Goal: Task Accomplishment & Management: Manage account settings

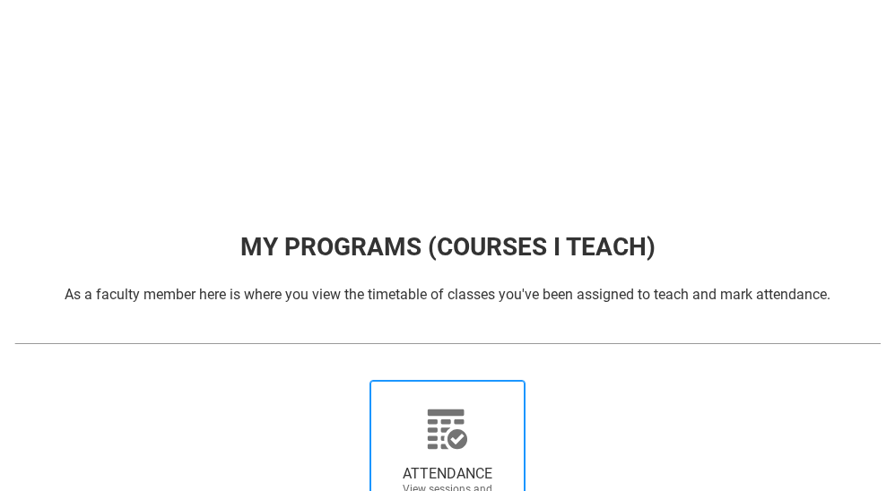
scroll to position [247, 0]
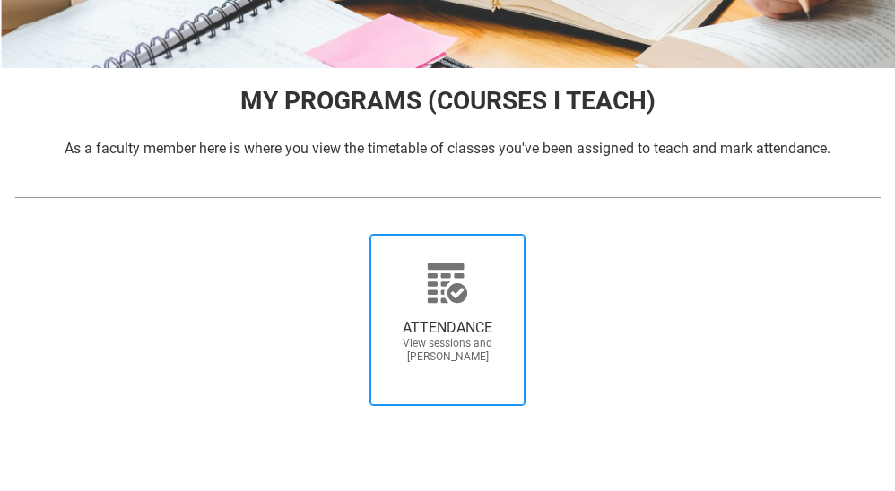
click at [467, 296] on icon at bounding box center [447, 283] width 43 height 43
click at [350, 234] on input "ATTENDANCE View sessions and [PERSON_NAME]" at bounding box center [349, 233] width 1 height 1
radio input "true"
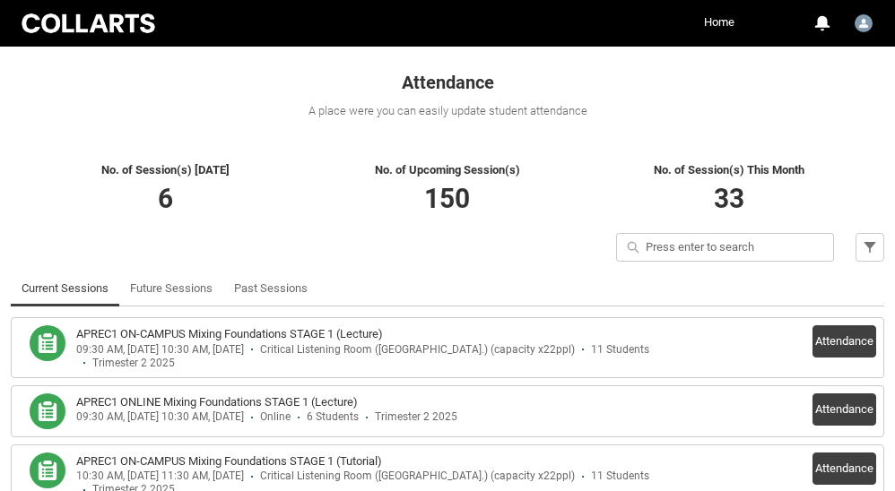
scroll to position [344, 0]
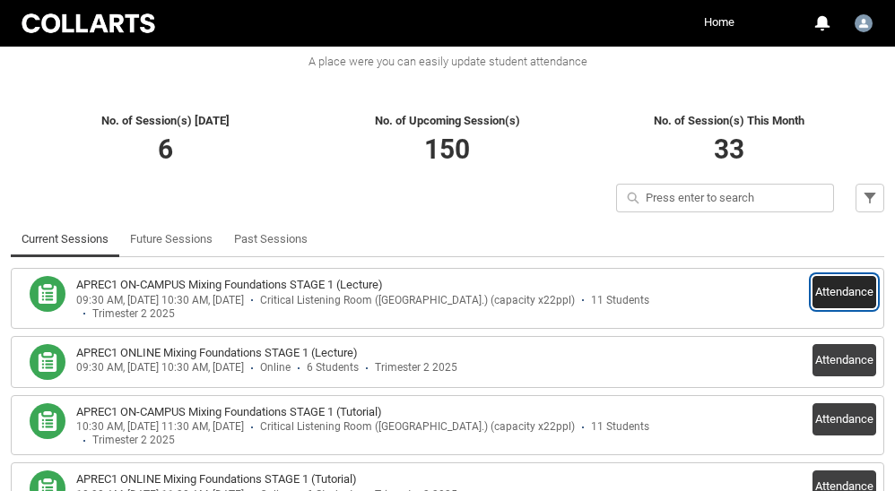
click at [812, 291] on button "Attendance" at bounding box center [844, 292] width 64 height 32
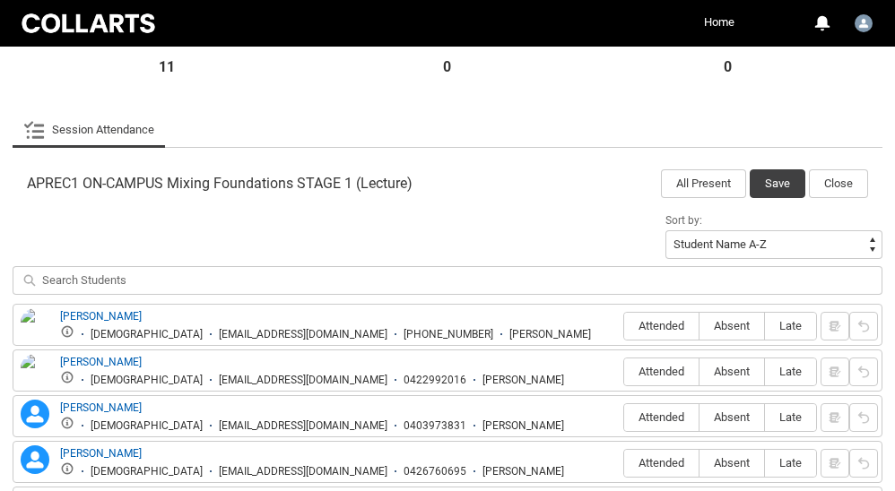
scroll to position [552, 0]
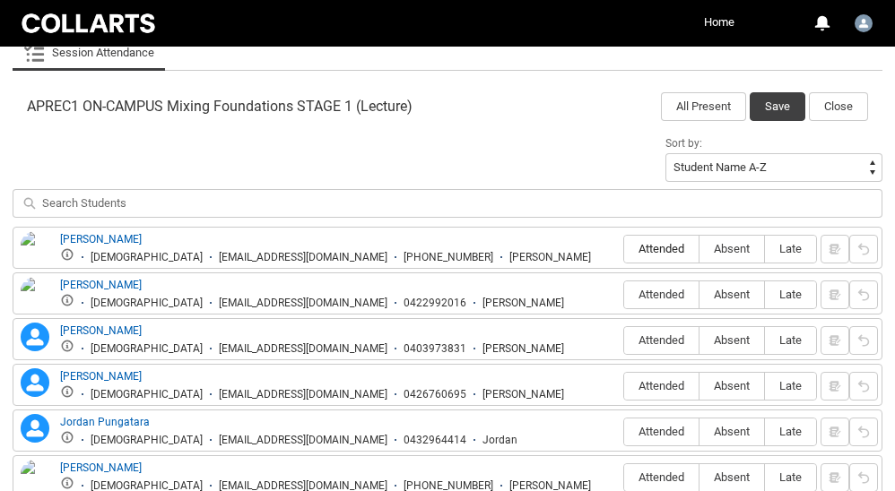
click at [667, 245] on span "Attended" at bounding box center [661, 248] width 74 height 13
click at [624, 248] on input "Attended" at bounding box center [623, 248] width 1 height 1
type lightning-radio-group "Attended"
radio input "true"
click at [730, 294] on span "Absent" at bounding box center [731, 294] width 65 height 13
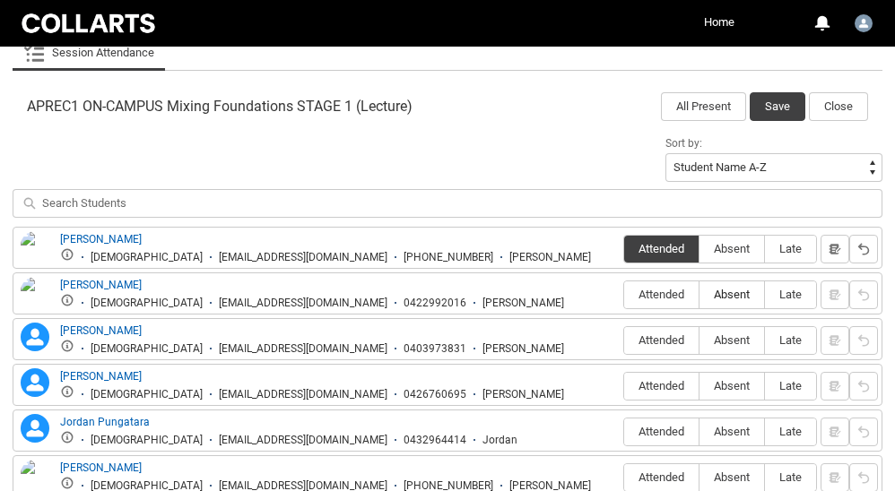
click at [699, 294] on input "Absent" at bounding box center [699, 294] width 1 height 1
type lightning-radio-group "Absent"
radio input "true"
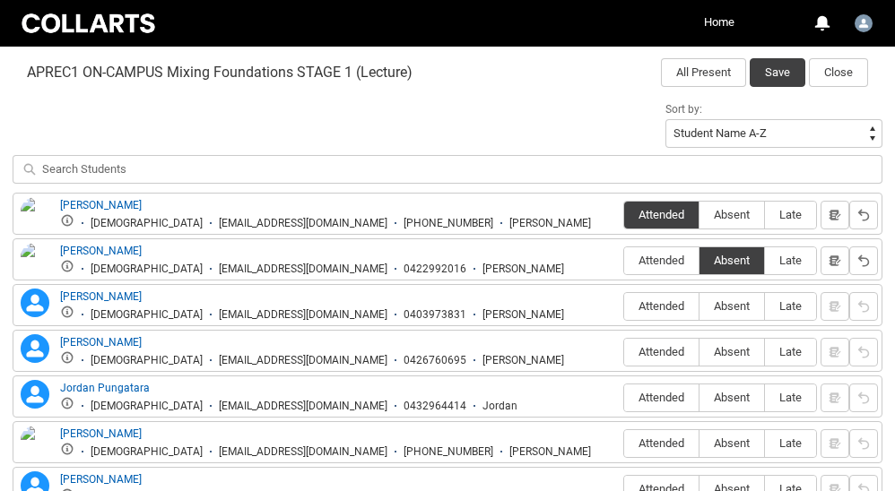
scroll to position [589, 0]
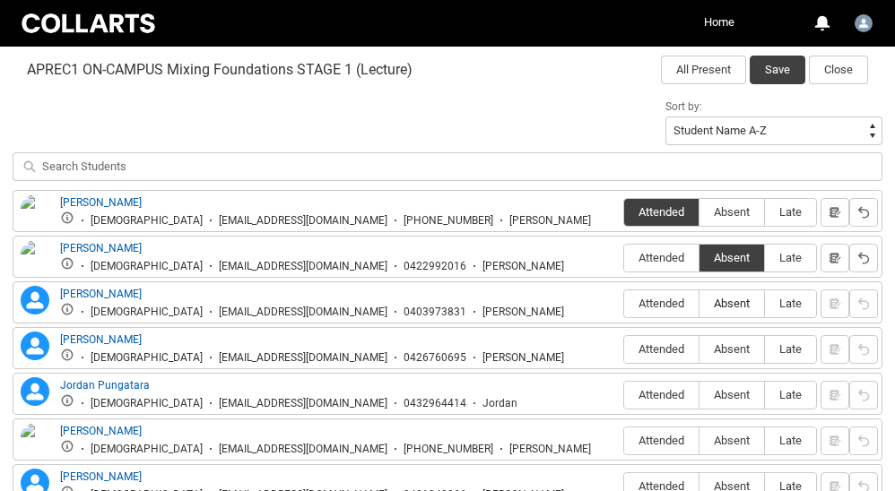
click at [708, 300] on span "Absent" at bounding box center [731, 303] width 65 height 13
click at [699, 303] on input "Absent" at bounding box center [699, 303] width 1 height 1
type lightning-radio-group "Absent"
radio input "true"
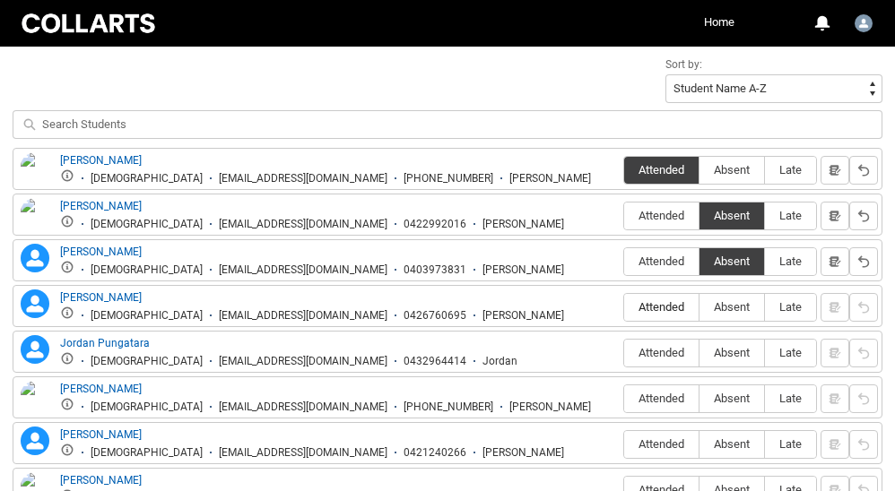
click at [676, 302] on span "Attended" at bounding box center [661, 306] width 74 height 13
click at [624, 307] on input "Attended" at bounding box center [623, 307] width 1 height 1
type lightning-radio-group "Attended"
radio input "true"
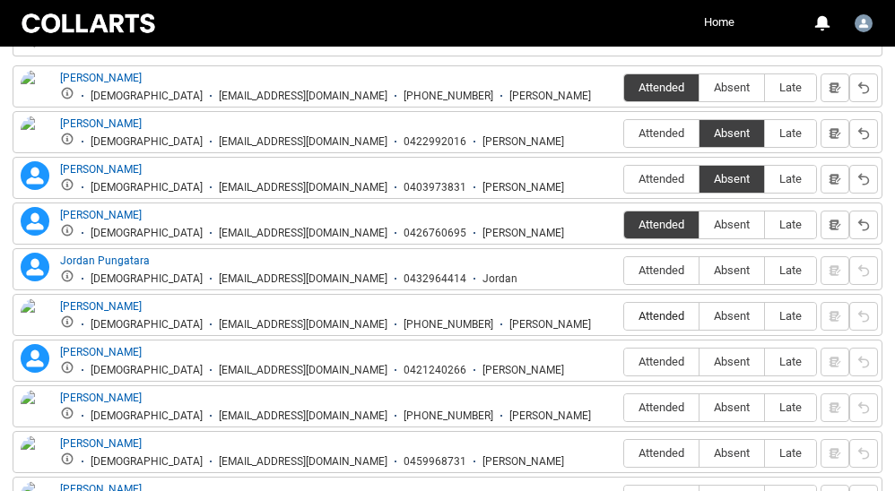
scroll to position [742, 0]
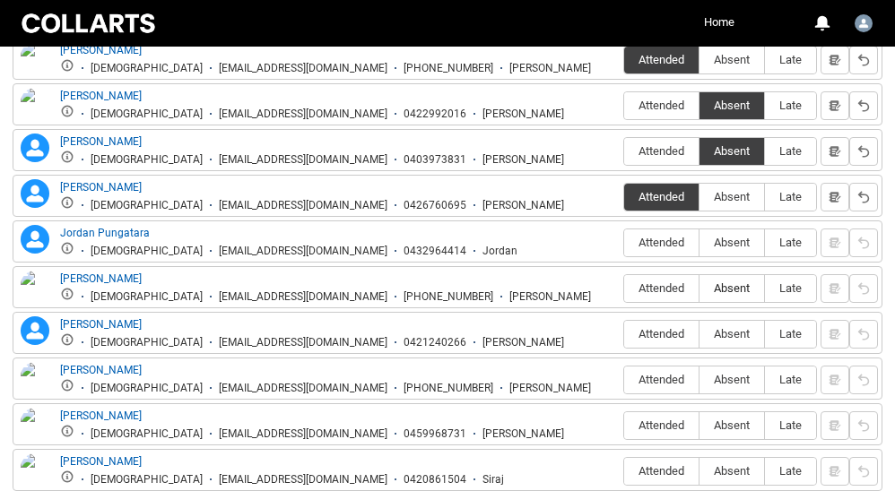
drag, startPoint x: 725, startPoint y: 242, endPoint x: 725, endPoint y: 291, distance: 49.3
click at [725, 242] on span "Absent" at bounding box center [731, 242] width 65 height 13
click at [699, 242] on input "Absent" at bounding box center [699, 242] width 1 height 1
type lightning-radio-group "Absent"
radio input "true"
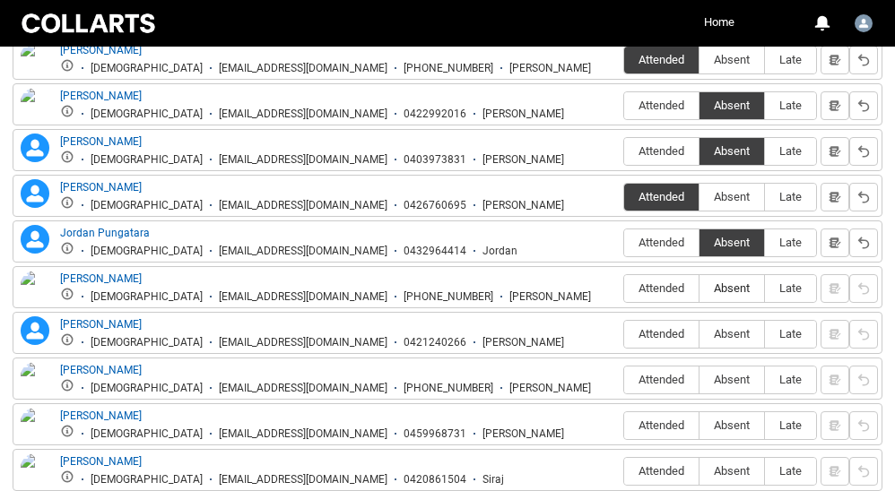
click at [725, 289] on span "Absent" at bounding box center [731, 288] width 65 height 13
click at [699, 289] on input "Absent" at bounding box center [699, 288] width 1 height 1
type lightning-radio-group "Absent"
radio input "true"
click at [726, 334] on span "Absent" at bounding box center [731, 333] width 65 height 13
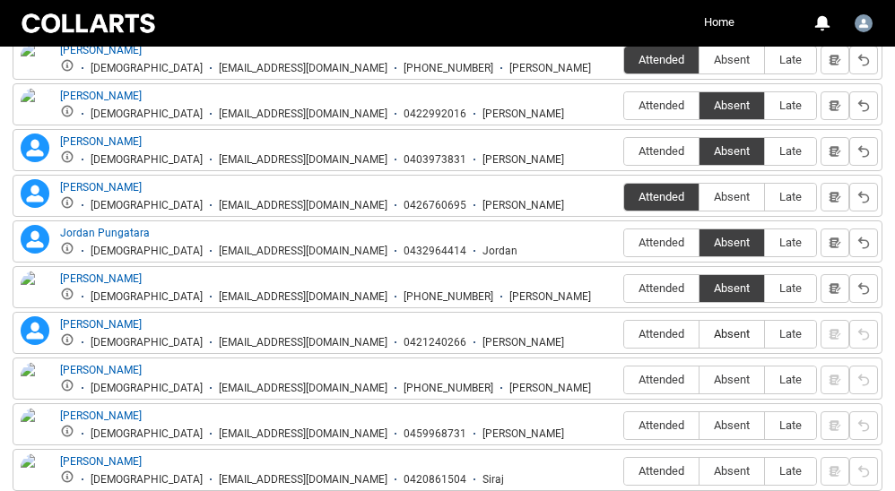
click at [699, 334] on input "Absent" at bounding box center [699, 334] width 1 height 1
type lightning-radio-group "Absent"
radio input "true"
click at [728, 375] on span "Absent" at bounding box center [731, 379] width 65 height 13
click at [699, 379] on input "Absent" at bounding box center [699, 379] width 1 height 1
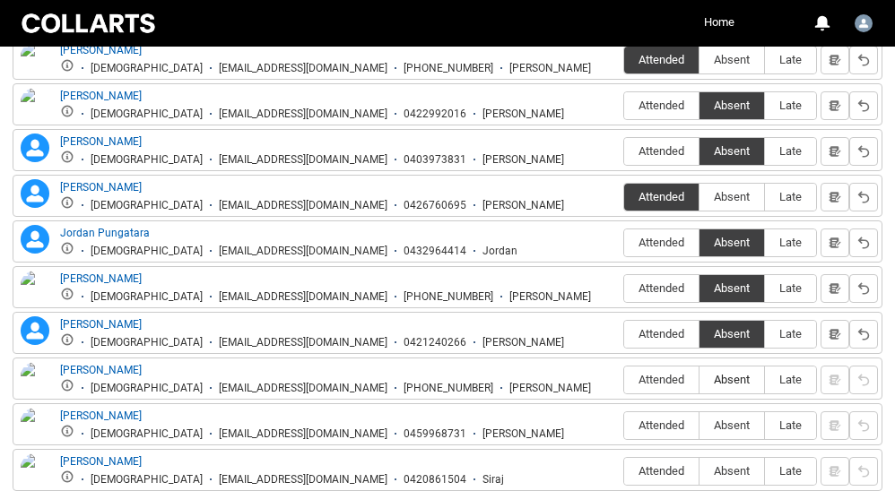
type lightning-radio-group "Absent"
radio input "true"
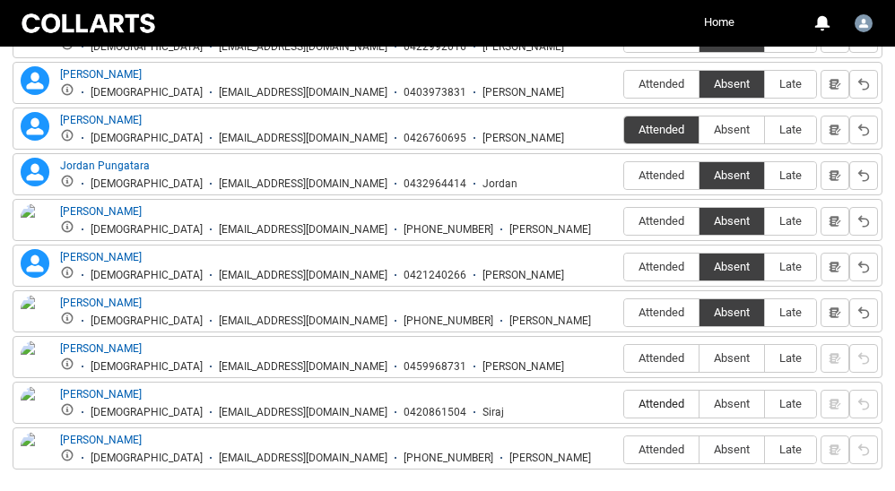
scroll to position [836, 0]
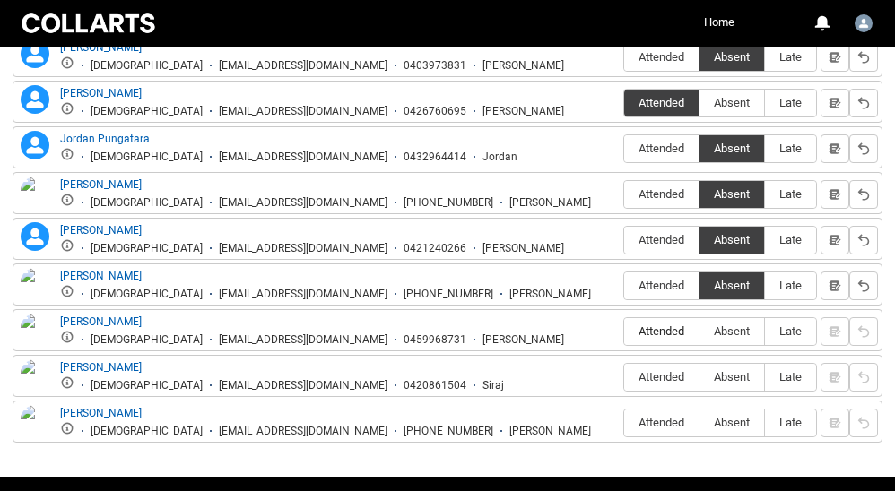
drag, startPoint x: 668, startPoint y: 330, endPoint x: 679, endPoint y: 340, distance: 14.6
click at [668, 331] on span "Attended" at bounding box center [661, 331] width 74 height 13
click at [624, 331] on input "Attended" at bounding box center [623, 331] width 1 height 1
type lightning-radio-group "Attended"
radio input "true"
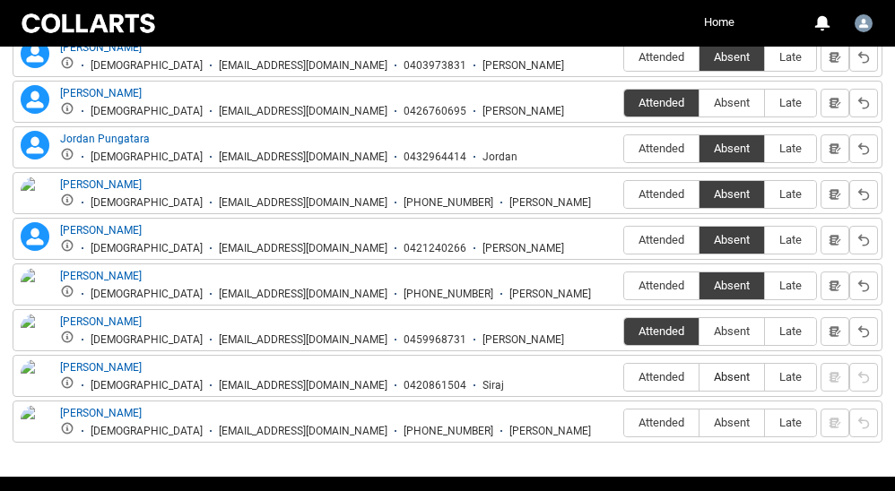
drag, startPoint x: 726, startPoint y: 372, endPoint x: 749, endPoint y: 379, distance: 23.5
click at [728, 373] on label "Absent" at bounding box center [731, 378] width 65 height 28
click at [699, 377] on input "Absent" at bounding box center [699, 377] width 1 height 1
type lightning-radio-group "Absent"
radio input "true"
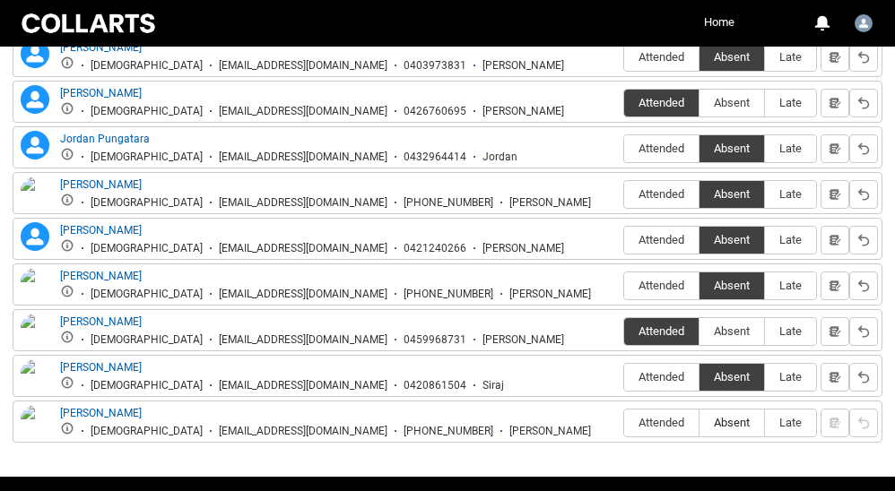
click at [735, 417] on span "Absent" at bounding box center [731, 422] width 65 height 13
click at [699, 422] on input "Absent" at bounding box center [699, 422] width 1 height 1
type lightning-radio-group "Absent"
radio input "true"
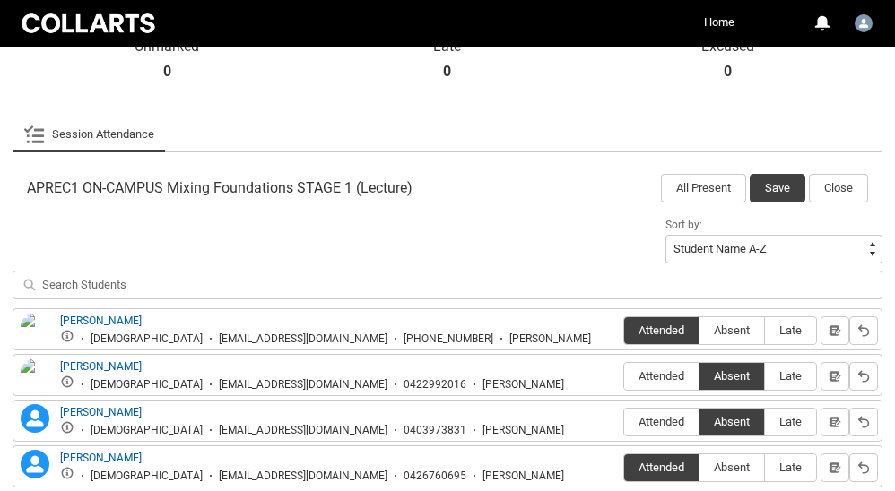
scroll to position [395, 0]
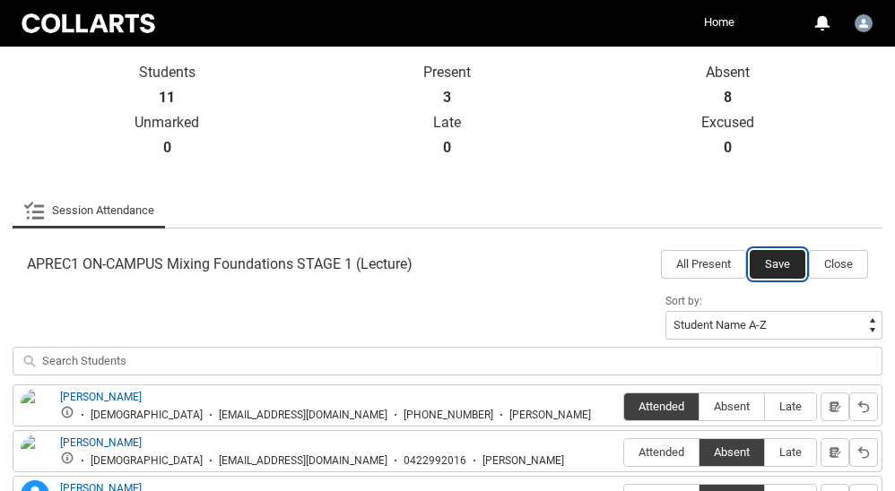
click at [782, 259] on button "Save" at bounding box center [778, 264] width 56 height 29
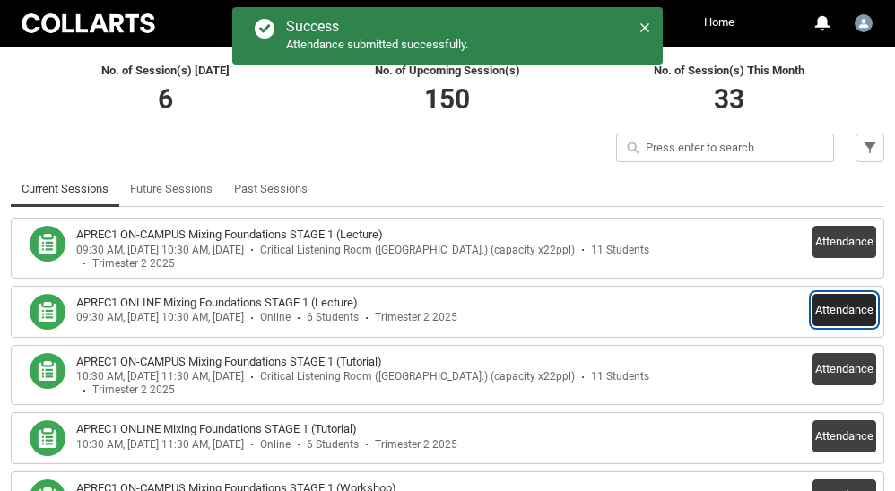
click at [842, 303] on button "Attendance" at bounding box center [844, 310] width 64 height 32
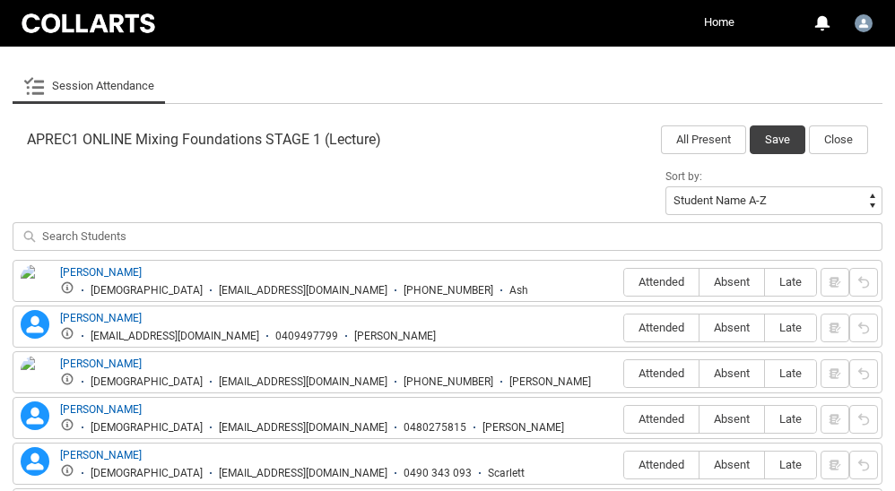
scroll to position [591, 0]
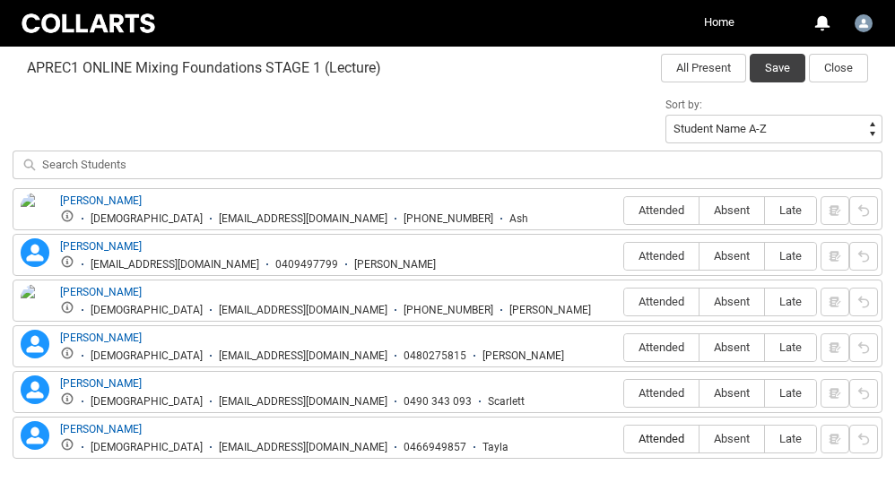
click at [680, 434] on span "Attended" at bounding box center [661, 438] width 74 height 13
click at [624, 439] on input "Attended" at bounding box center [623, 439] width 1 height 1
type lightning-radio-group "Attended"
radio input "true"
drag, startPoint x: 712, startPoint y: 395, endPoint x: 724, endPoint y: 371, distance: 26.1
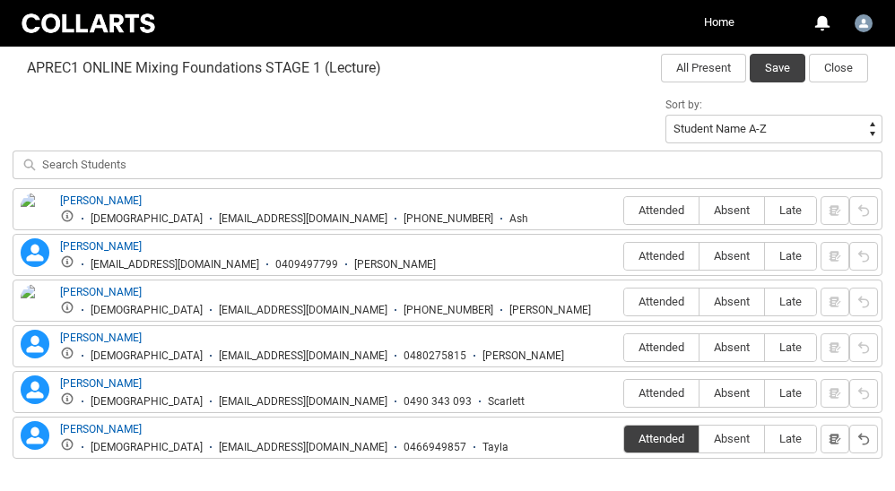
click at [713, 395] on span "Absent" at bounding box center [731, 392] width 65 height 13
click at [699, 394] on input "Absent" at bounding box center [699, 393] width 1 height 1
type lightning-radio-group "Absent"
radio input "true"
click at [725, 352] on span "Absent" at bounding box center [731, 347] width 65 height 13
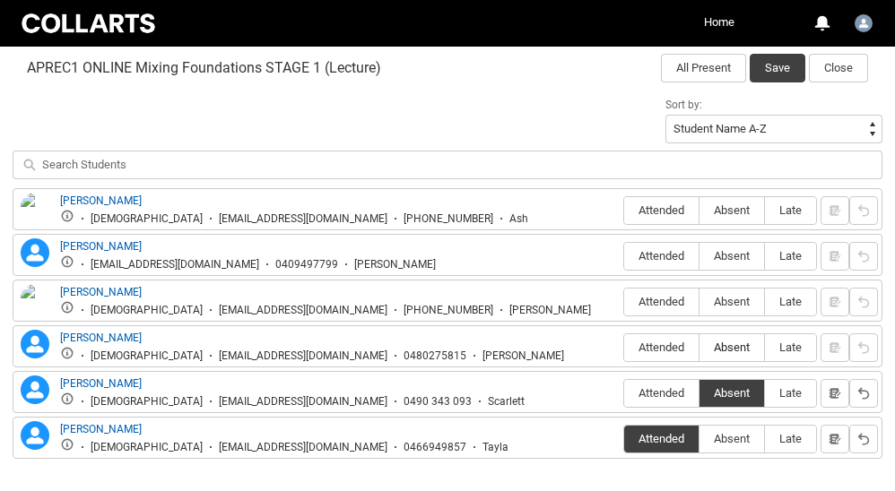
click at [699, 348] on input "Absent" at bounding box center [699, 347] width 1 height 1
type lightning-radio-group "Absent"
radio input "true"
click at [725, 298] on span "Absent" at bounding box center [731, 301] width 65 height 13
click at [699, 301] on input "Absent" at bounding box center [699, 301] width 1 height 1
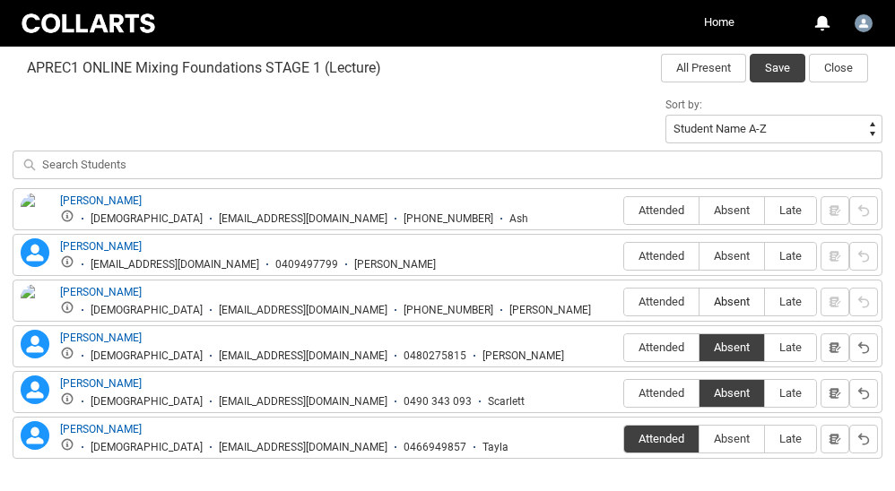
type lightning-radio-group "Absent"
radio input "true"
drag, startPoint x: 736, startPoint y: 253, endPoint x: 736, endPoint y: 219, distance: 34.1
click at [736, 253] on span "Absent" at bounding box center [731, 255] width 65 height 13
click at [699, 256] on input "Absent" at bounding box center [699, 256] width 1 height 1
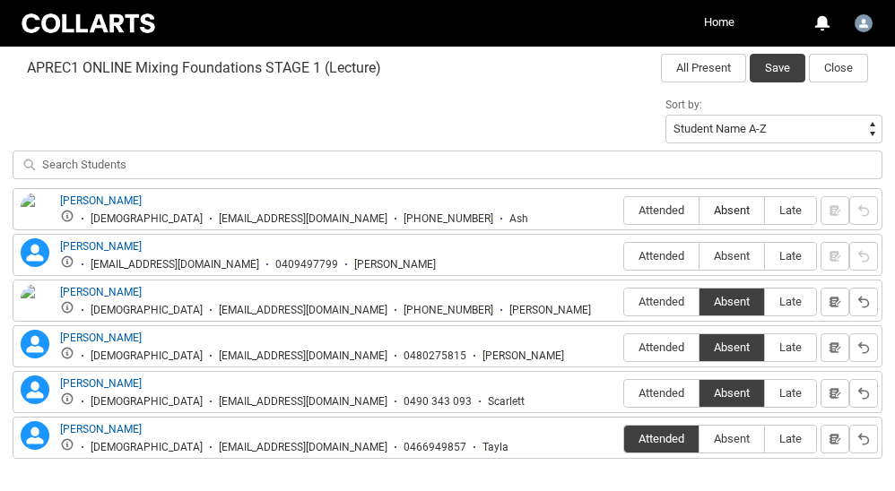
type lightning-radio-group "Absent"
radio input "true"
click at [725, 200] on label "Absent" at bounding box center [731, 211] width 65 height 28
click at [699, 210] on input "Absent" at bounding box center [699, 210] width 1 height 1
type lightning-radio-group "Absent"
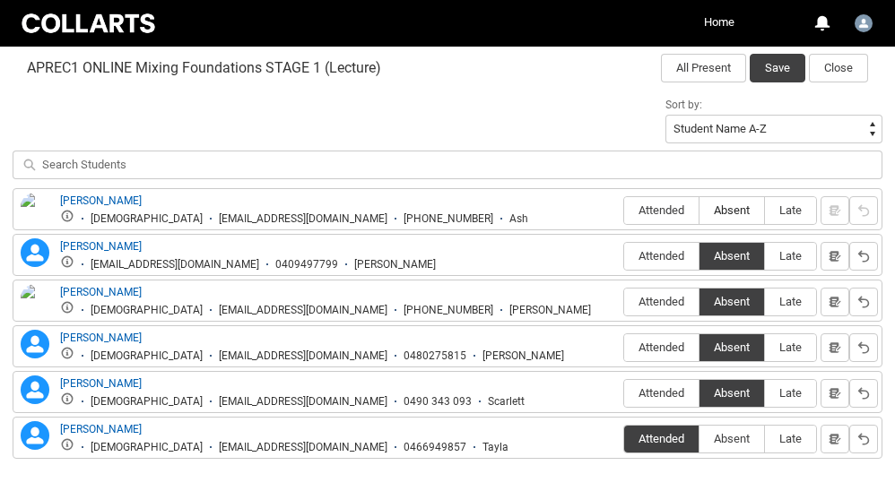
radio input "true"
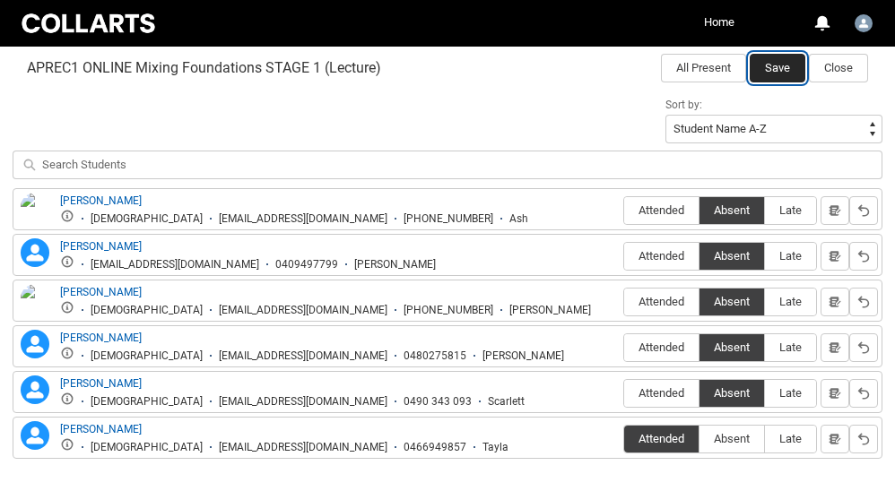
click at [782, 67] on button "Save" at bounding box center [778, 68] width 56 height 29
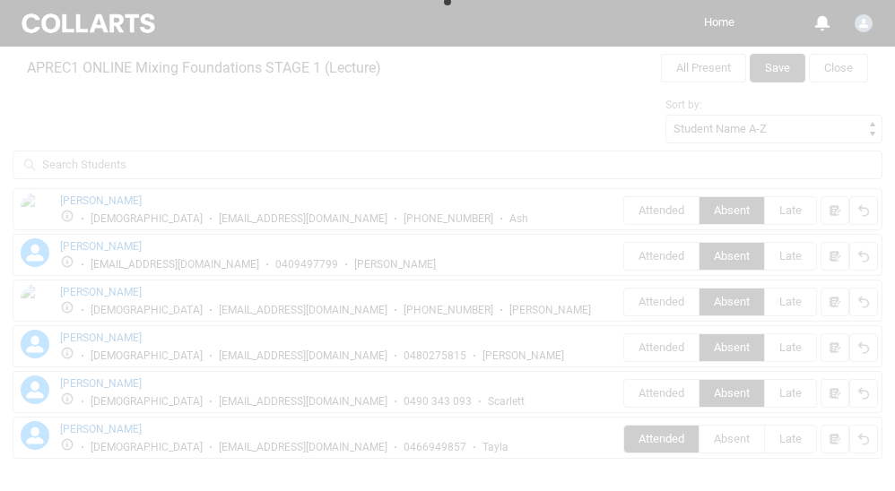
scroll to position [579, 0]
